Goal: Navigation & Orientation: Find specific page/section

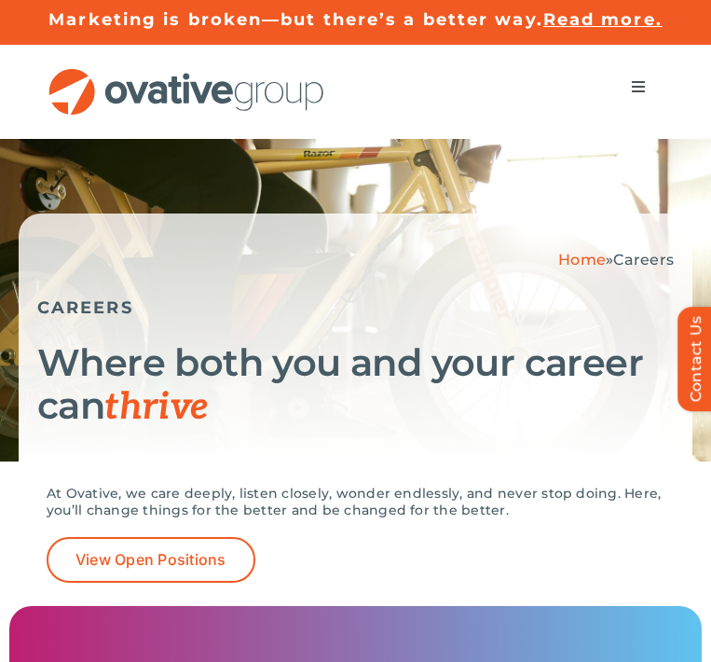
click at [177, 98] on img "OG_Full_horizontal_RGB" at bounding box center [187, 92] width 280 height 48
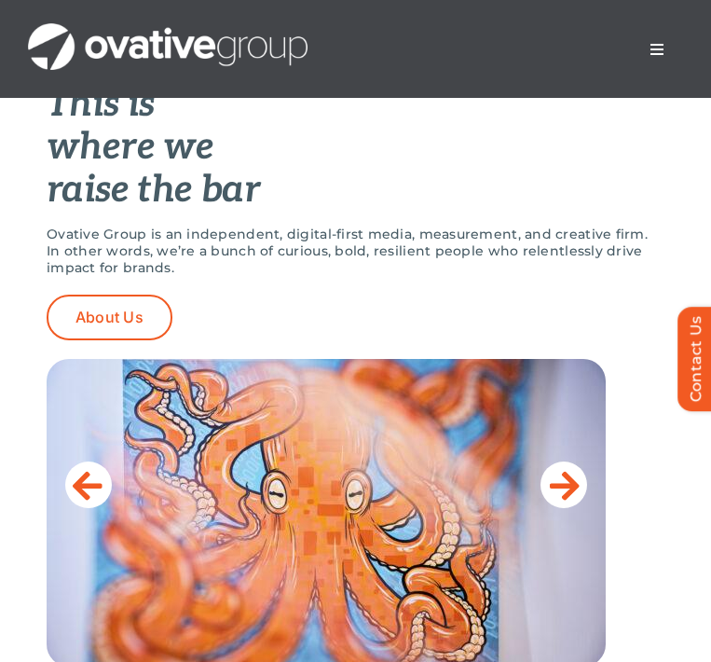
scroll to position [715, 0]
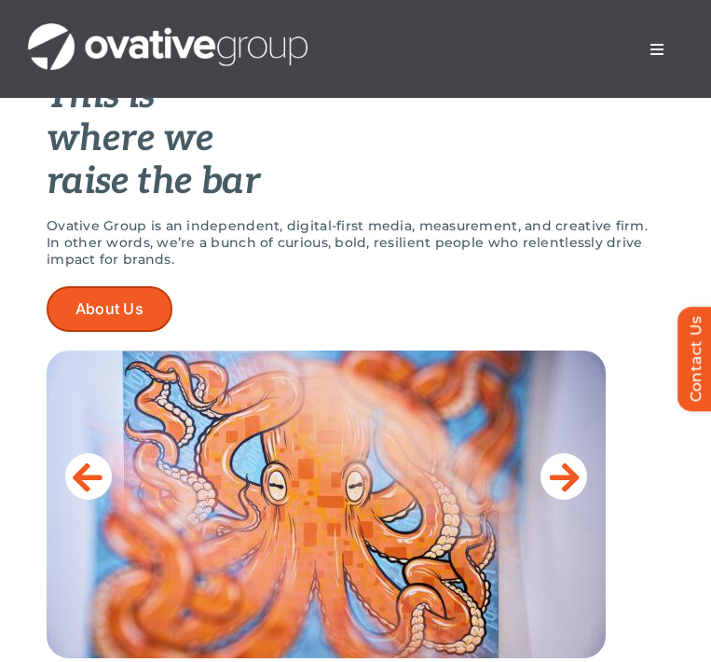
click at [132, 315] on span "About Us" at bounding box center [110, 309] width 68 height 18
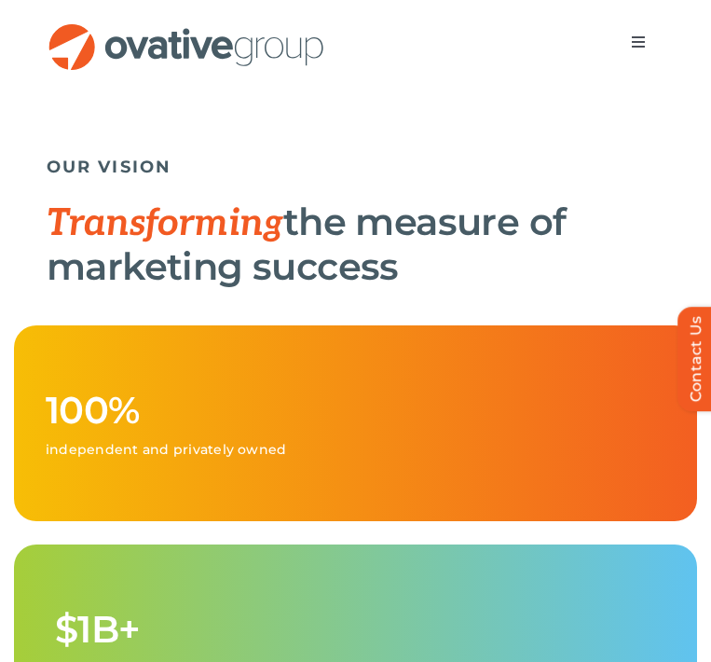
scroll to position [772, 0]
